Goal: Information Seeking & Learning: Find specific fact

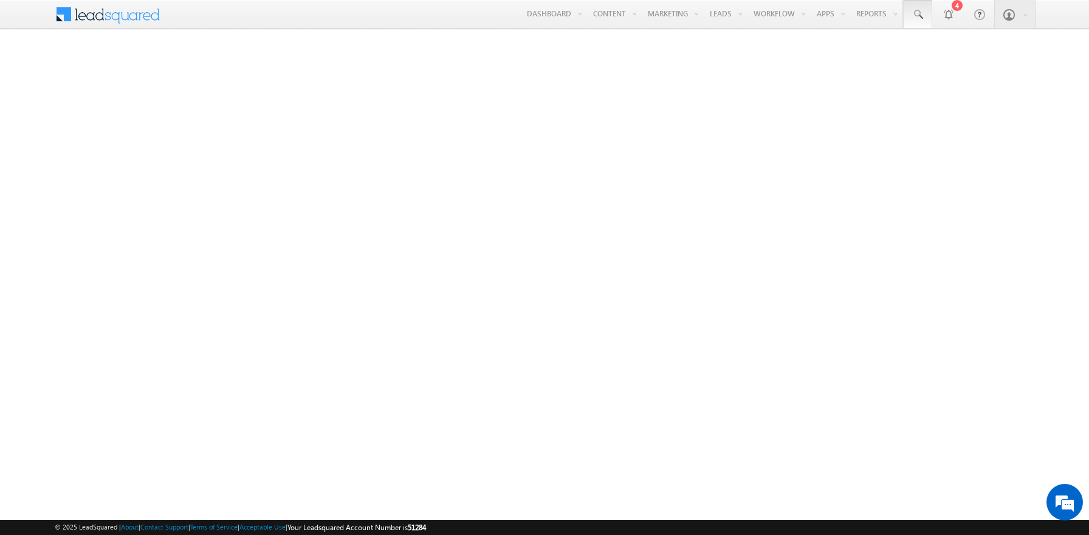
click at [918, 15] on span at bounding box center [918, 15] width 12 height 12
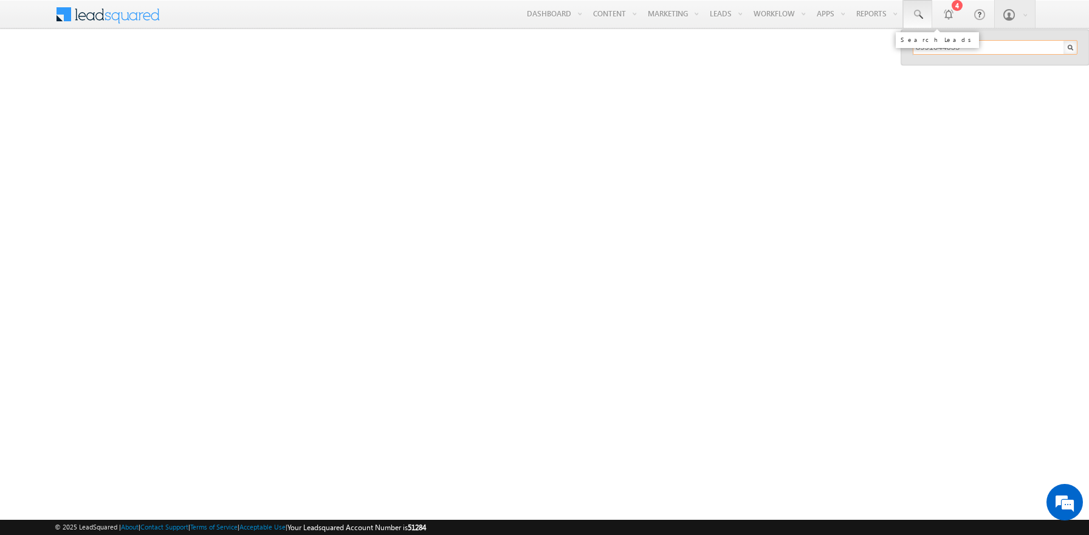
type input "8991644055"
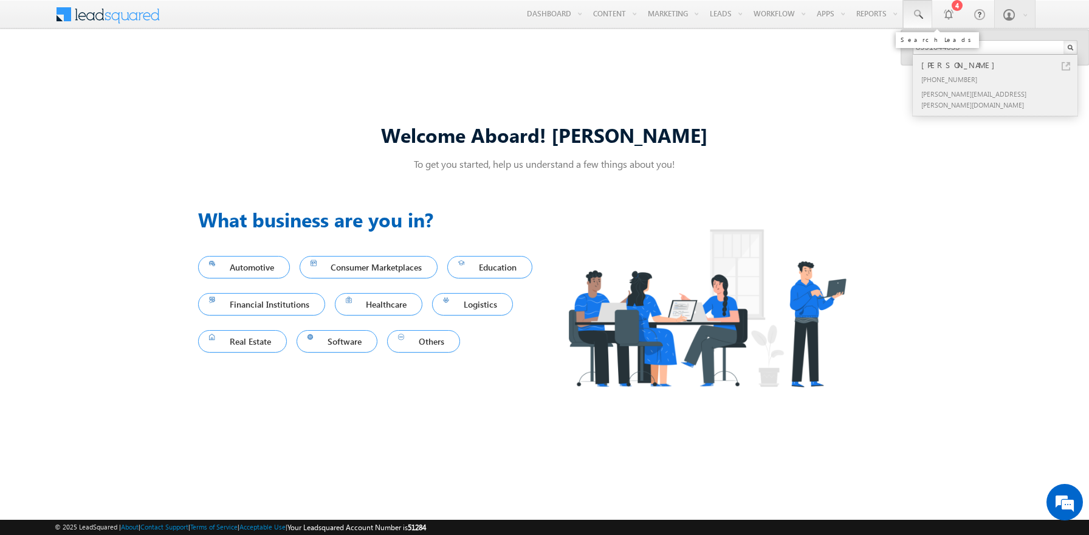
click at [1001, 65] on div "[PERSON_NAME]" at bounding box center [1000, 64] width 163 height 13
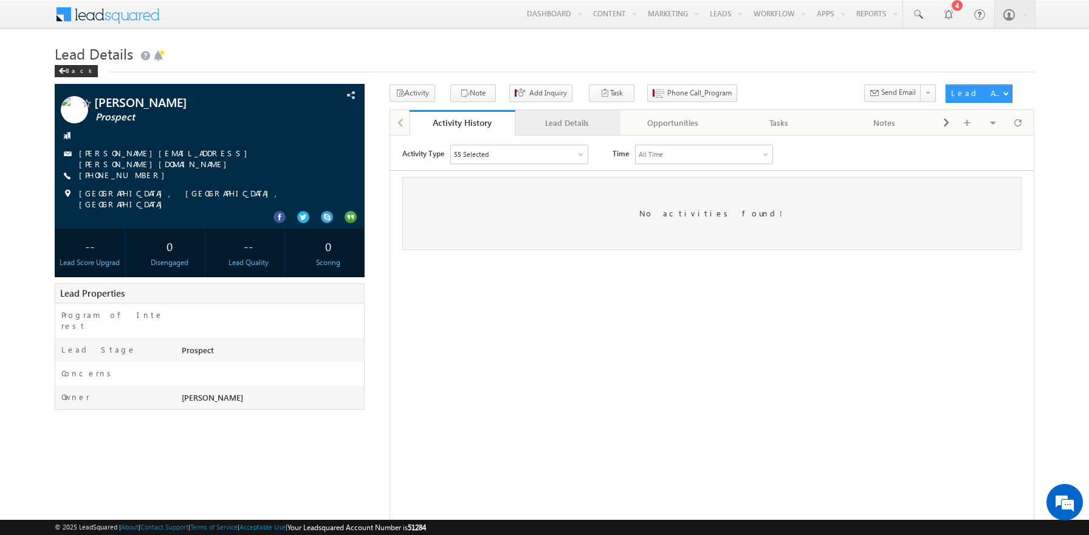
click at [567, 123] on div "Lead Details" at bounding box center [567, 123] width 85 height 15
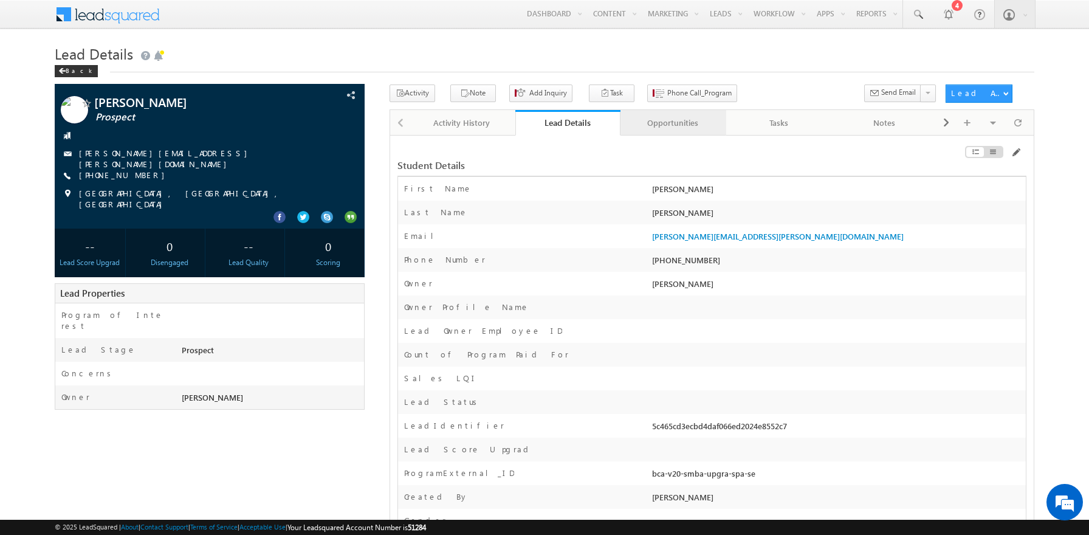
click at [673, 123] on div "Opportunities" at bounding box center [672, 123] width 85 height 15
